Goal: Task Accomplishment & Management: Complete application form

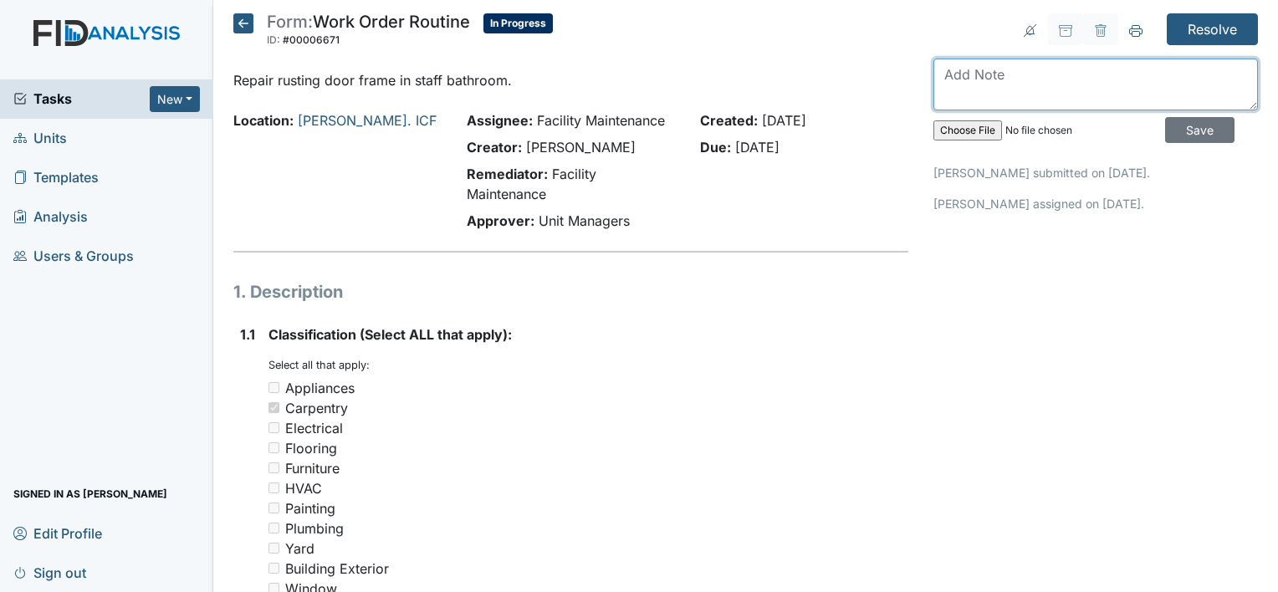
click at [956, 72] on textarea at bounding box center [1095, 85] width 325 height 52
type textarea "paint rust door frame in staff bathroom"
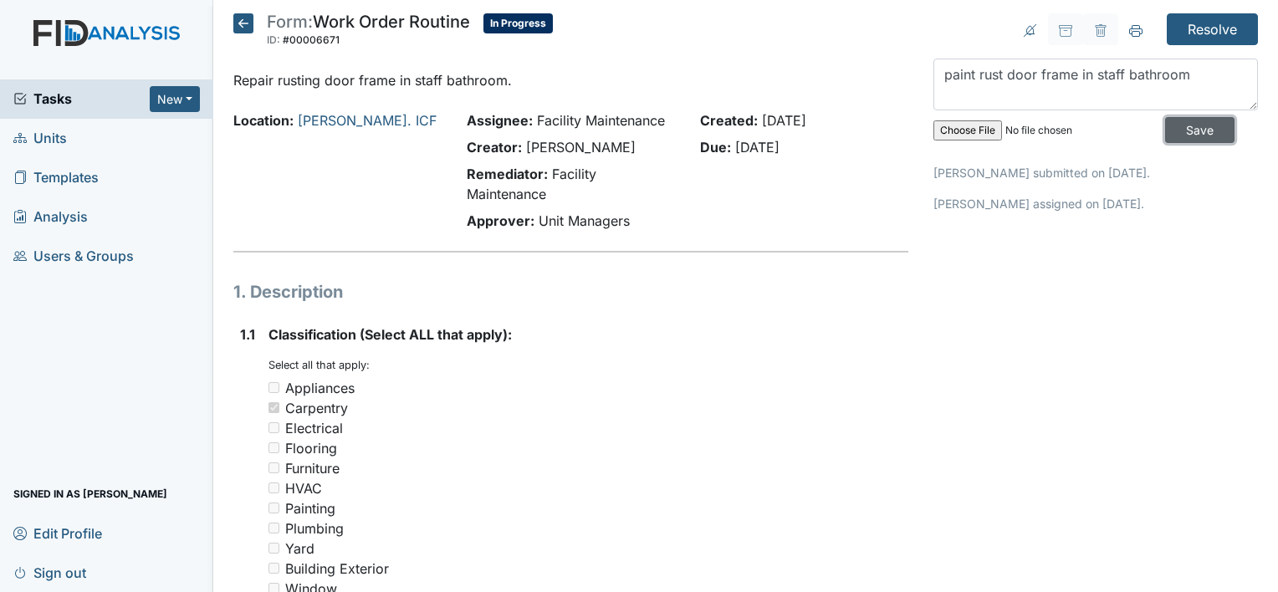
click at [1165, 130] on input "Save" at bounding box center [1199, 130] width 69 height 26
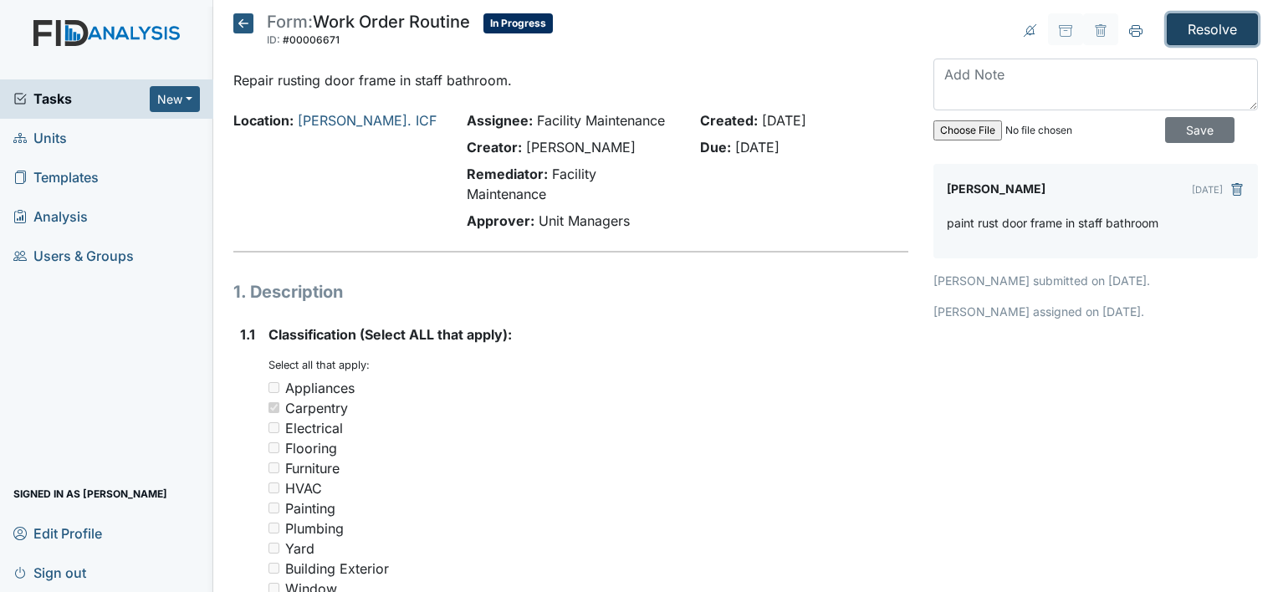
click at [1187, 23] on input "Resolve" at bounding box center [1212, 29] width 91 height 32
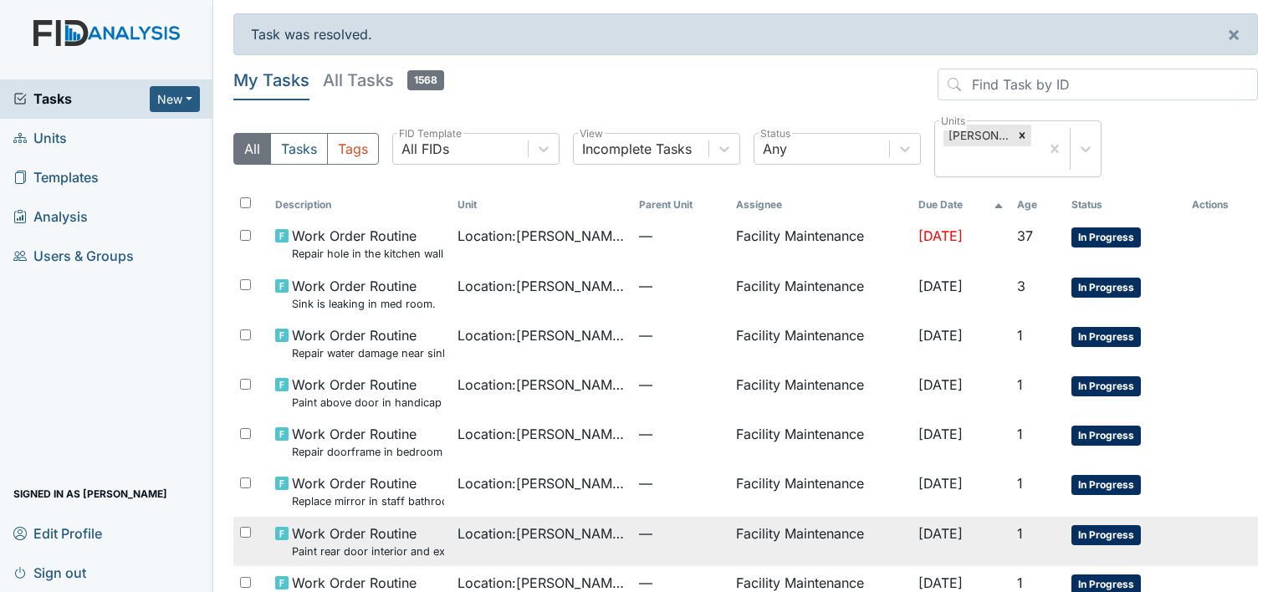
click at [372, 532] on span "Work Order Routine Paint rear door interior and exterior." at bounding box center [368, 542] width 152 height 36
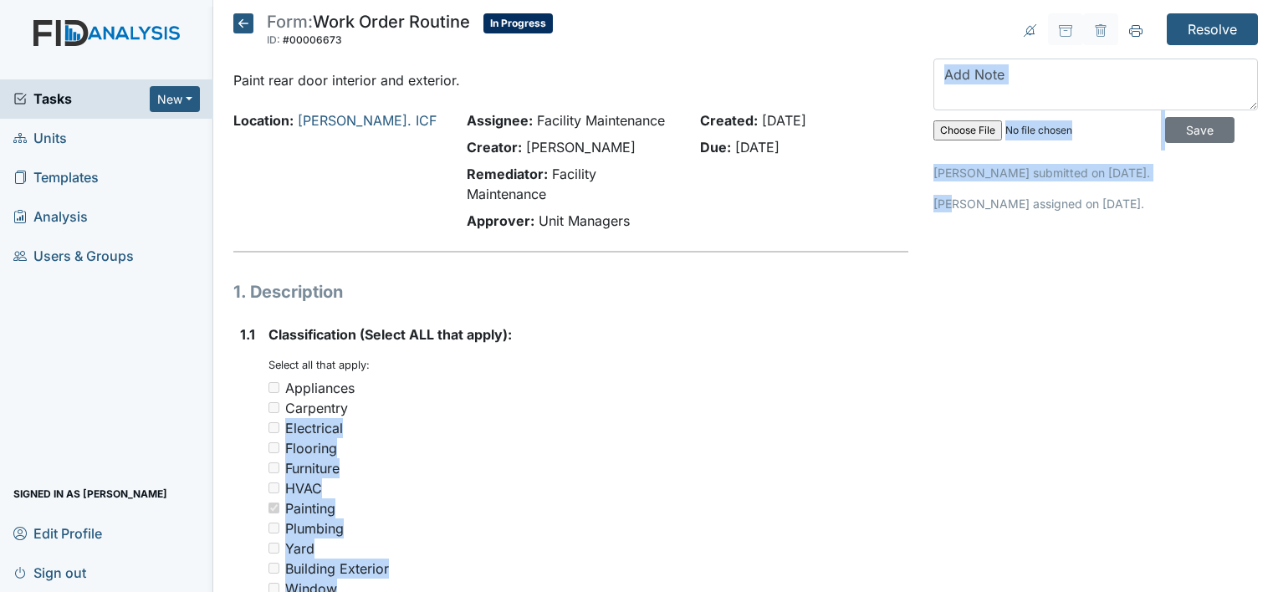
drag, startPoint x: 655, startPoint y: 416, endPoint x: 945, endPoint y: 374, distance: 293.2
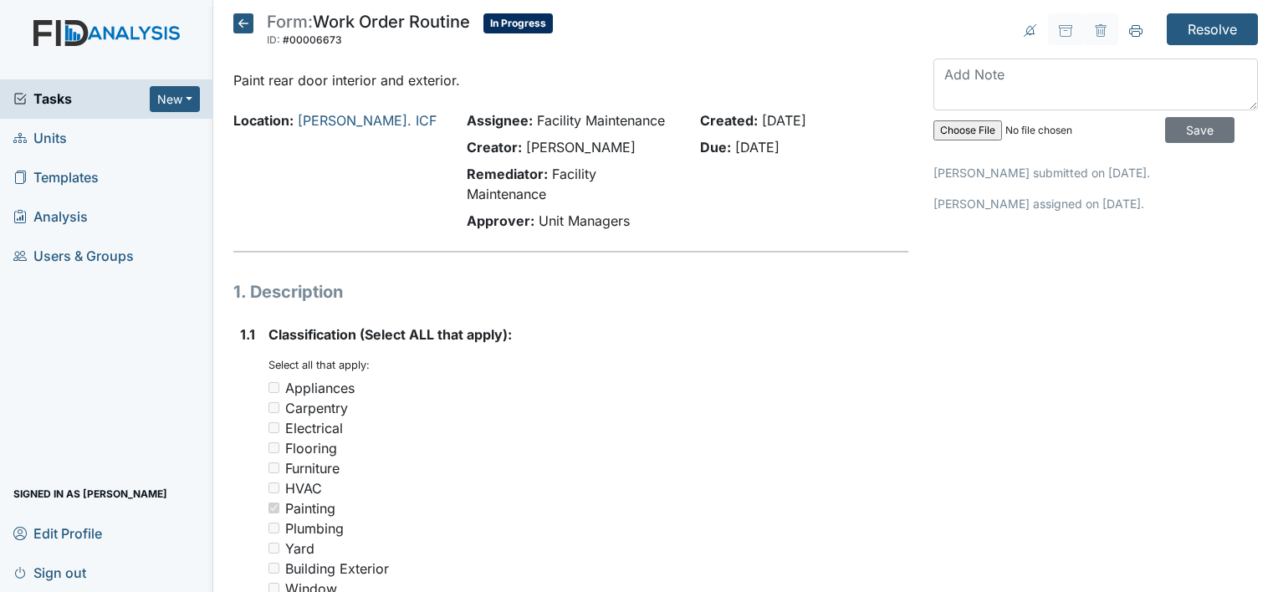
drag, startPoint x: 945, startPoint y: 374, endPoint x: 860, endPoint y: 327, distance: 97.3
click at [860, 327] on strong "Classification (Select ALL that apply):" at bounding box center [588, 335] width 640 height 20
click at [948, 73] on textarea at bounding box center [1095, 85] width 325 height 52
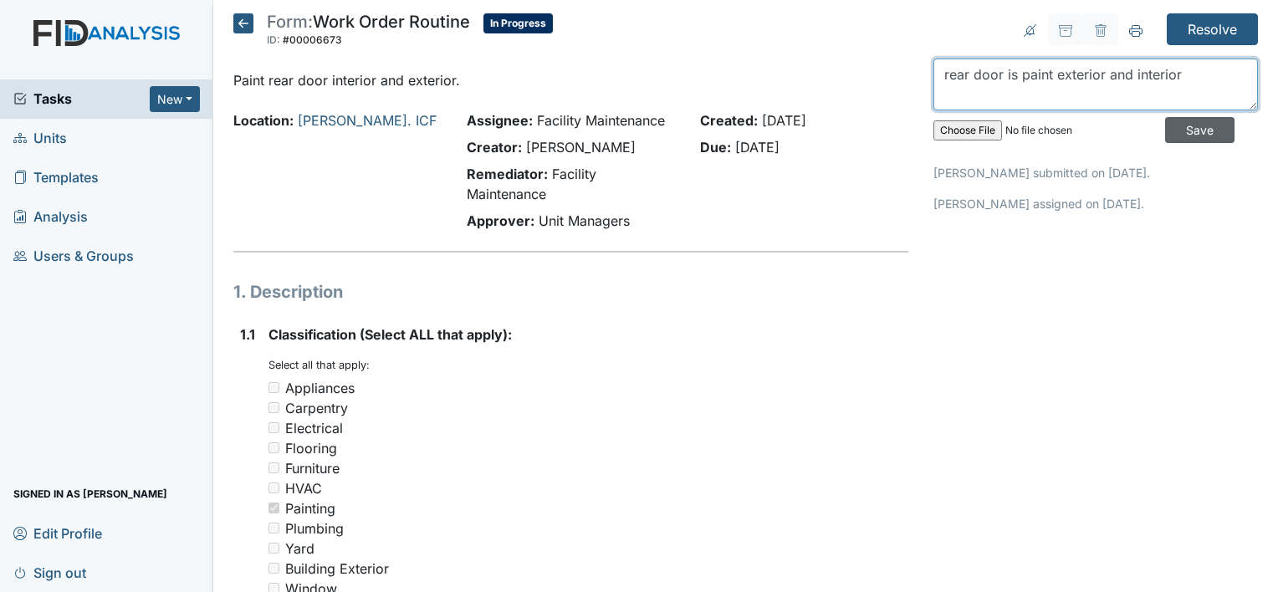
type textarea "rear door is paint exterior and interior"
click at [1165, 124] on input "Save" at bounding box center [1199, 130] width 69 height 26
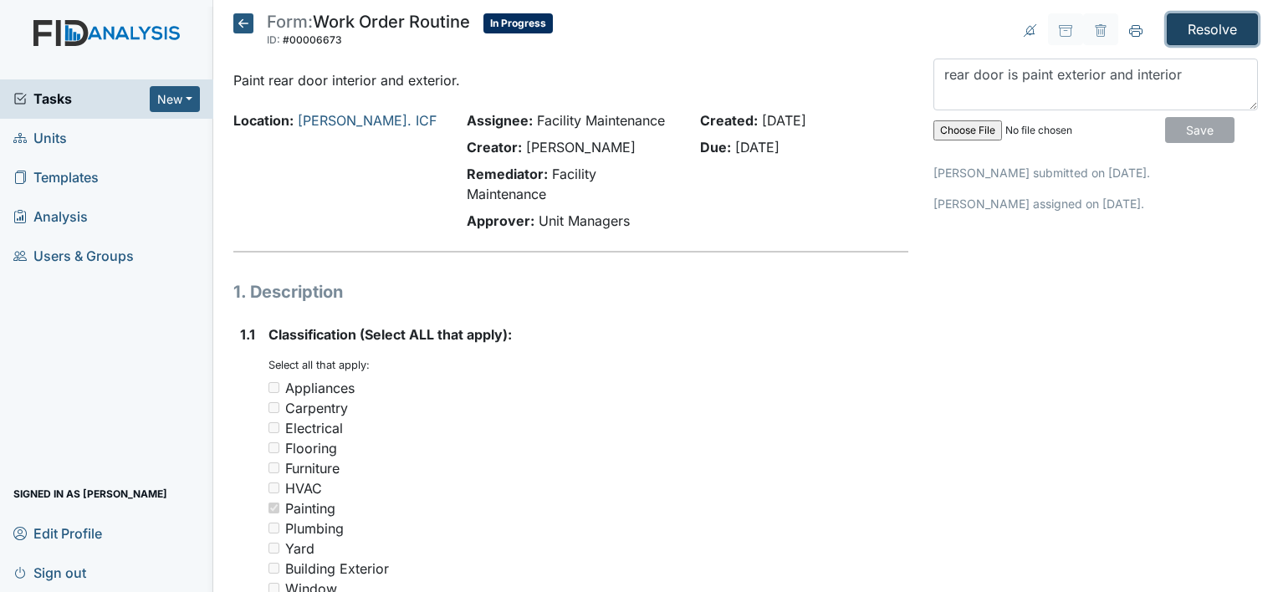
click at [1201, 30] on input "Resolve" at bounding box center [1212, 29] width 91 height 32
